Goal: Task Accomplishment & Management: Use online tool/utility

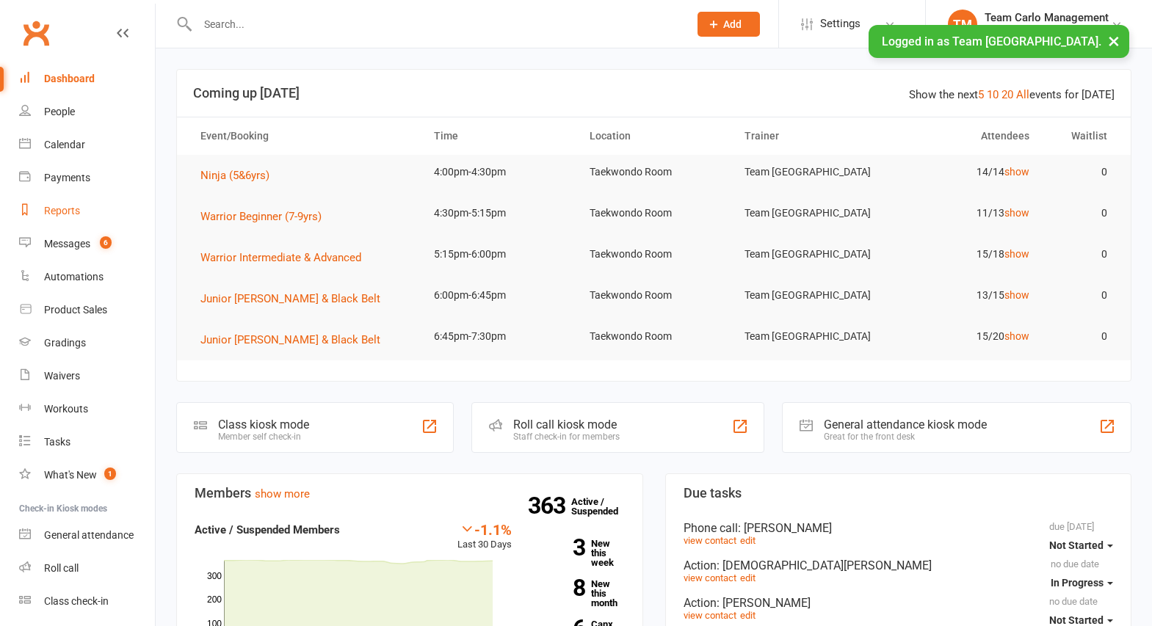
click at [62, 211] on div "Reports" at bounding box center [62, 211] width 36 height 12
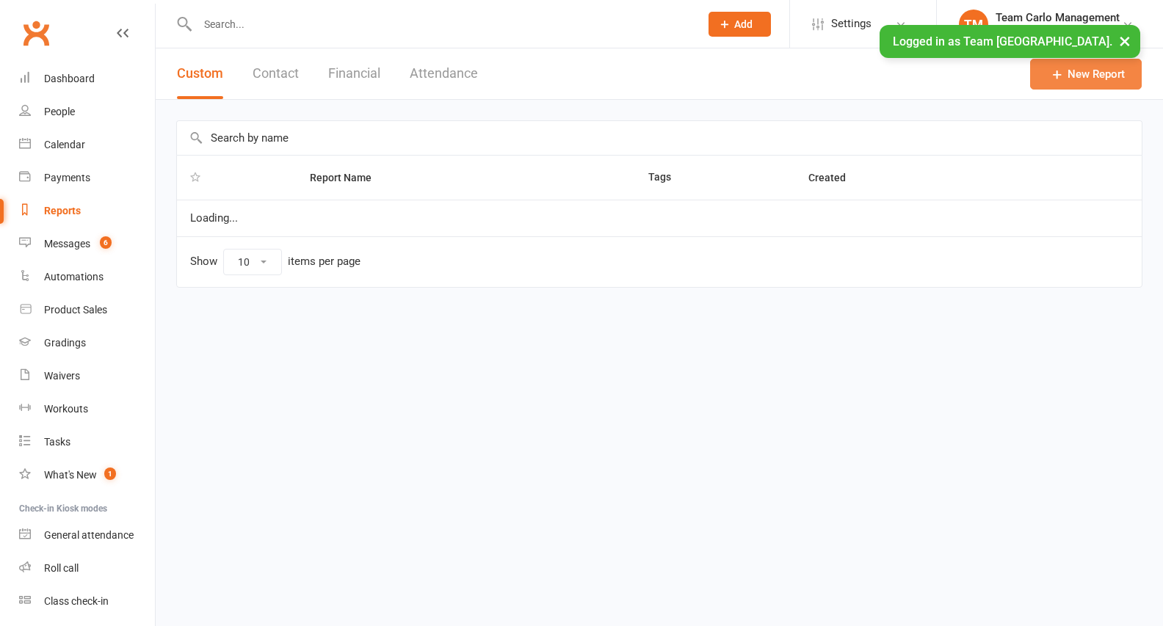
click at [1085, 73] on link "New Report" at bounding box center [1086, 74] width 112 height 31
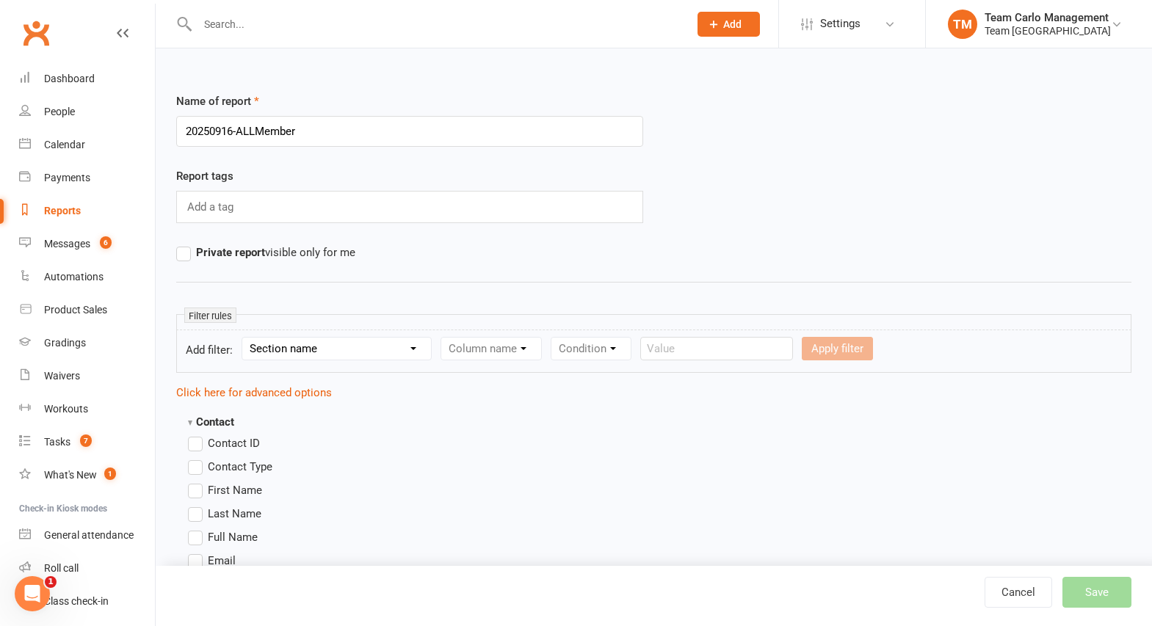
type input "20250916-ALLMembers"
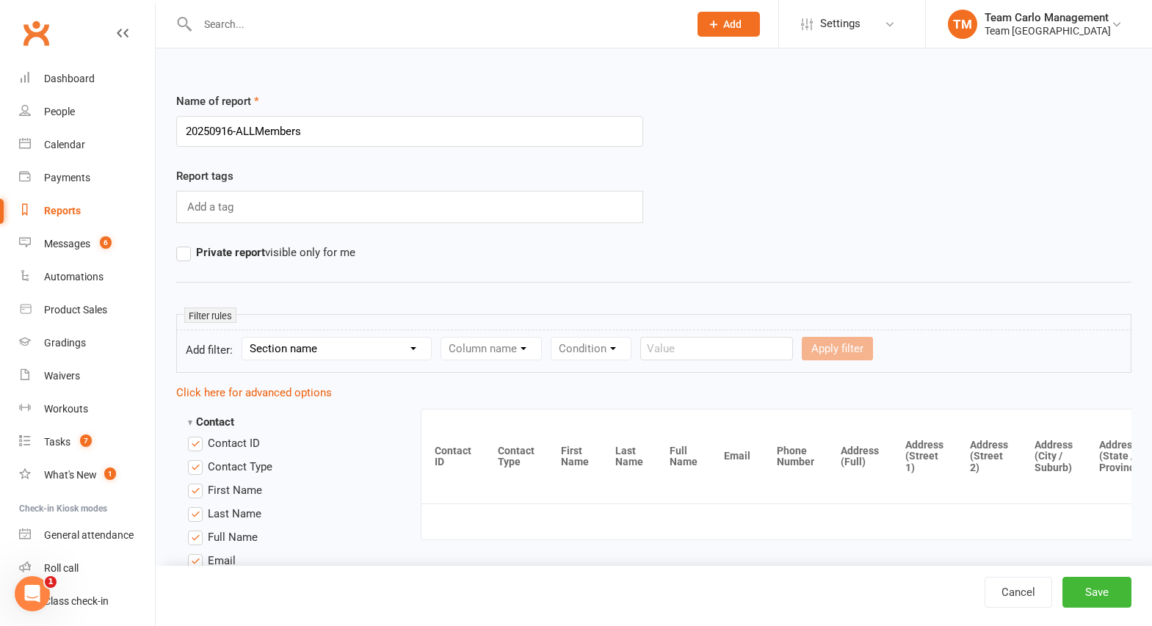
scroll to position [1562, 0]
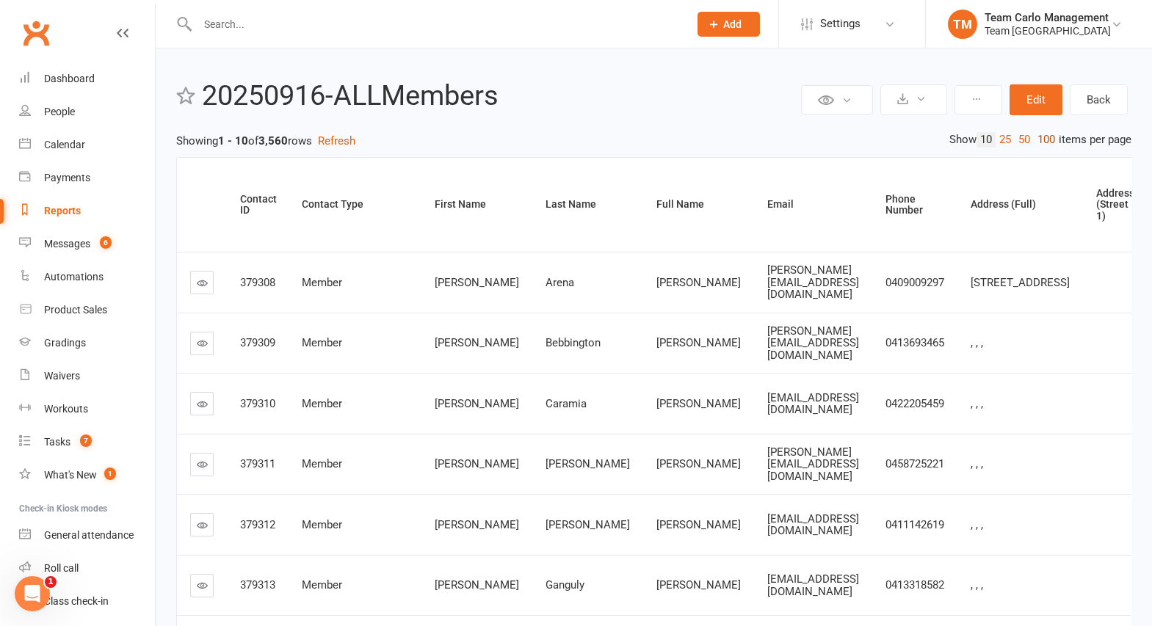
click at [1043, 139] on link "100" at bounding box center [1046, 139] width 25 height 15
